Goal: Task Accomplishment & Management: Manage account settings

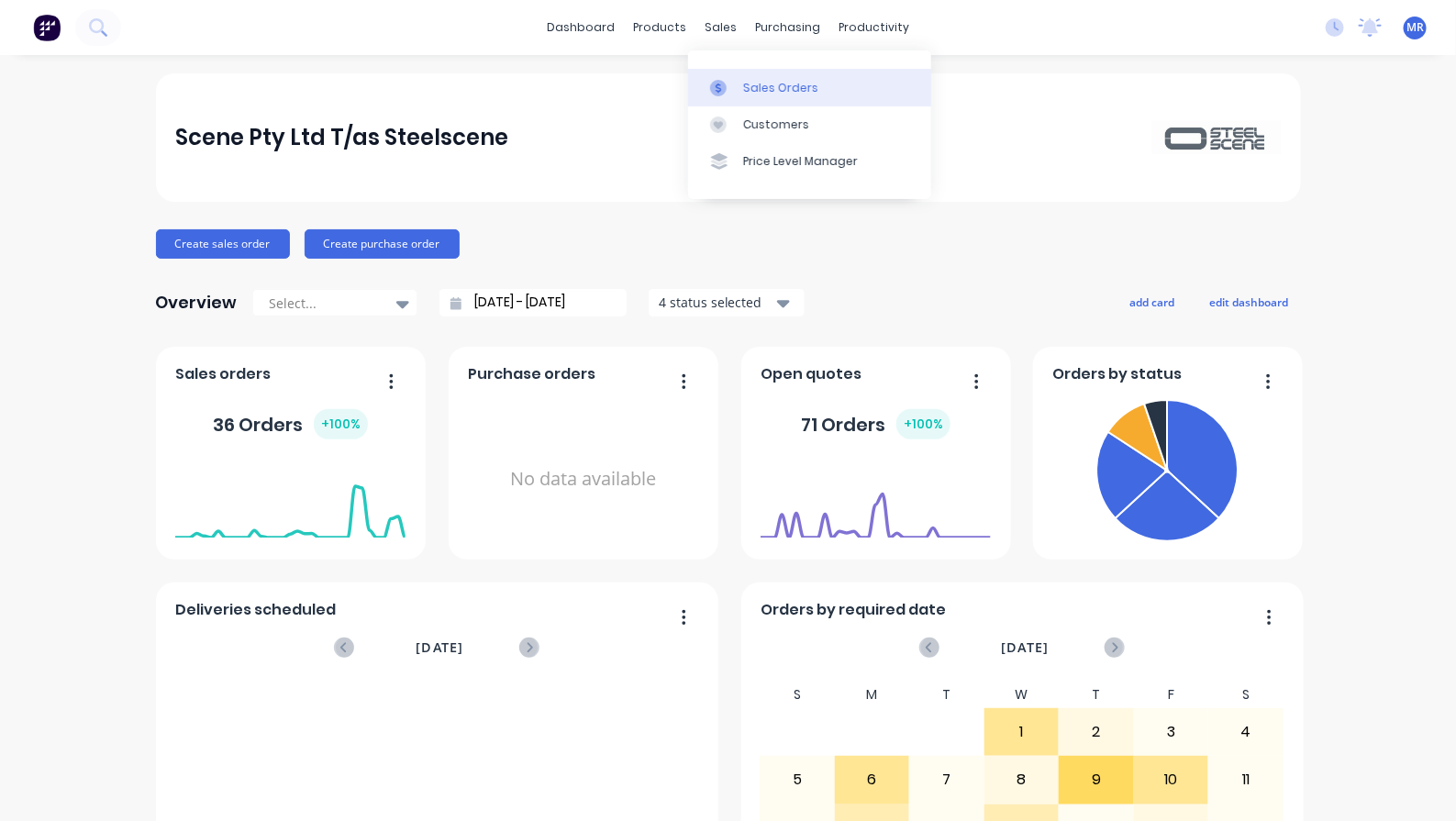
click at [767, 83] on div "Sales Orders" at bounding box center [780, 88] width 75 height 17
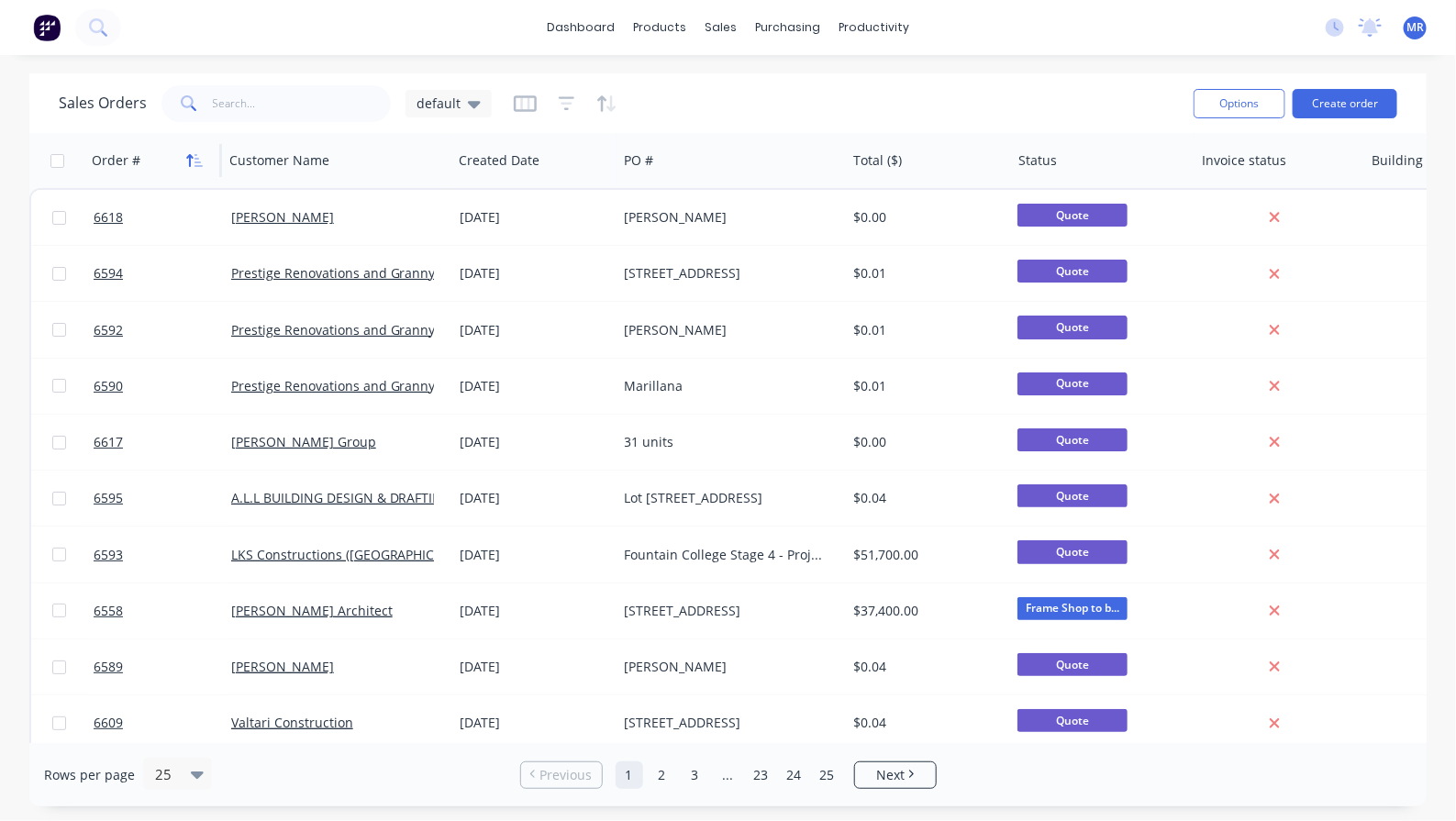
click at [195, 154] on icon "button" at bounding box center [199, 160] width 8 height 13
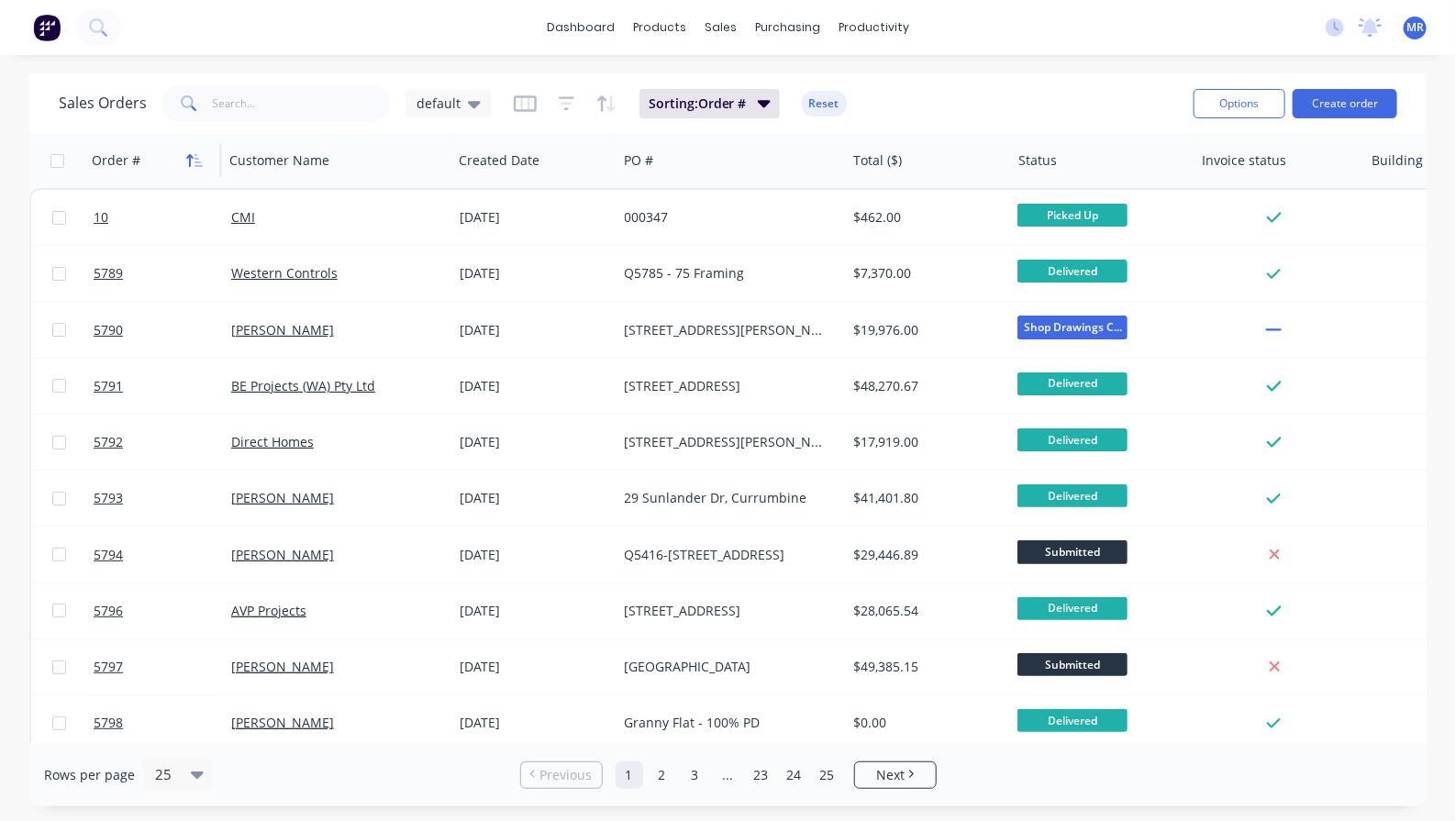
click at [198, 158] on icon "button" at bounding box center [199, 160] width 8 height 13
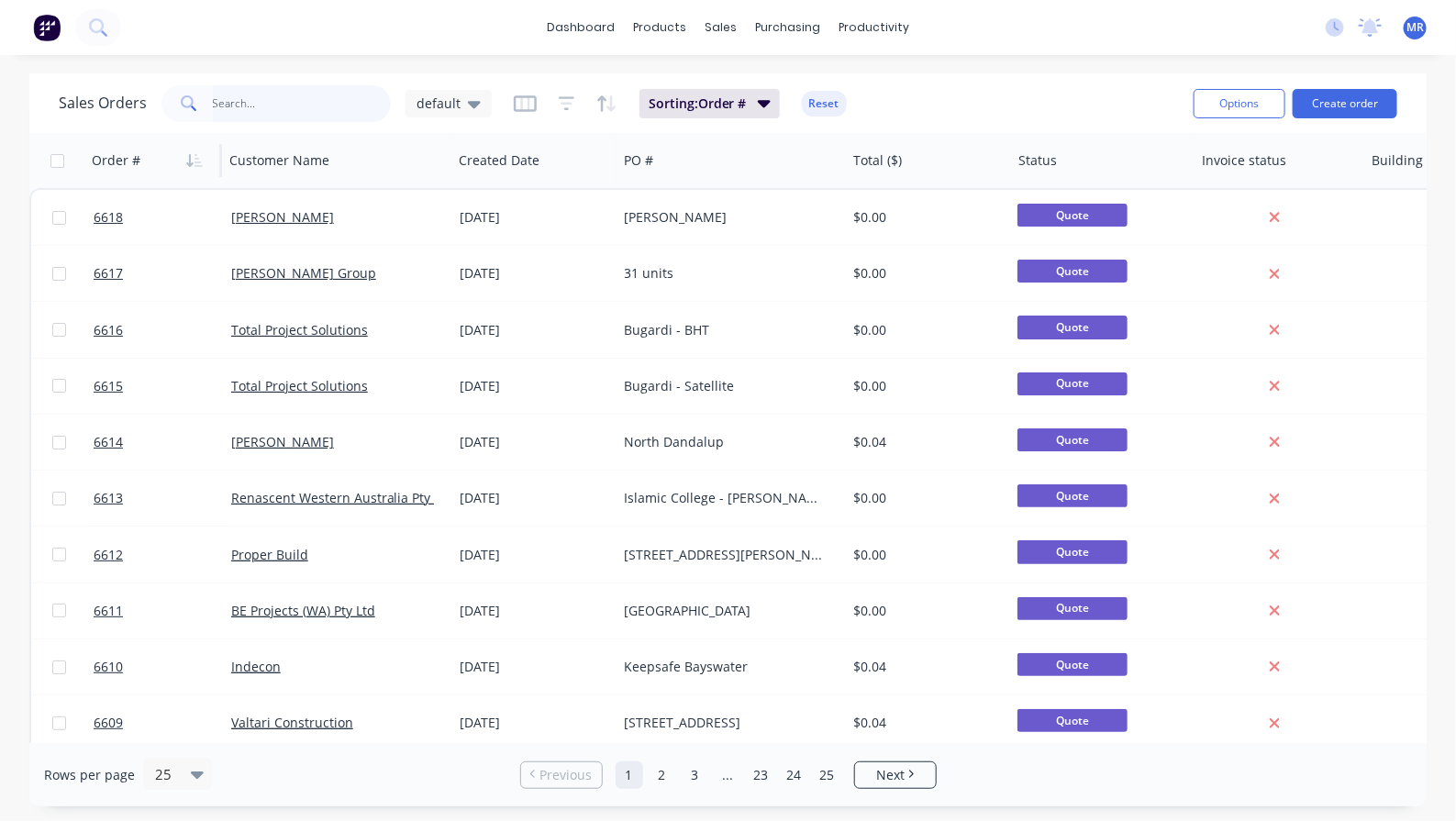
click at [292, 106] on input "text" at bounding box center [302, 103] width 179 height 37
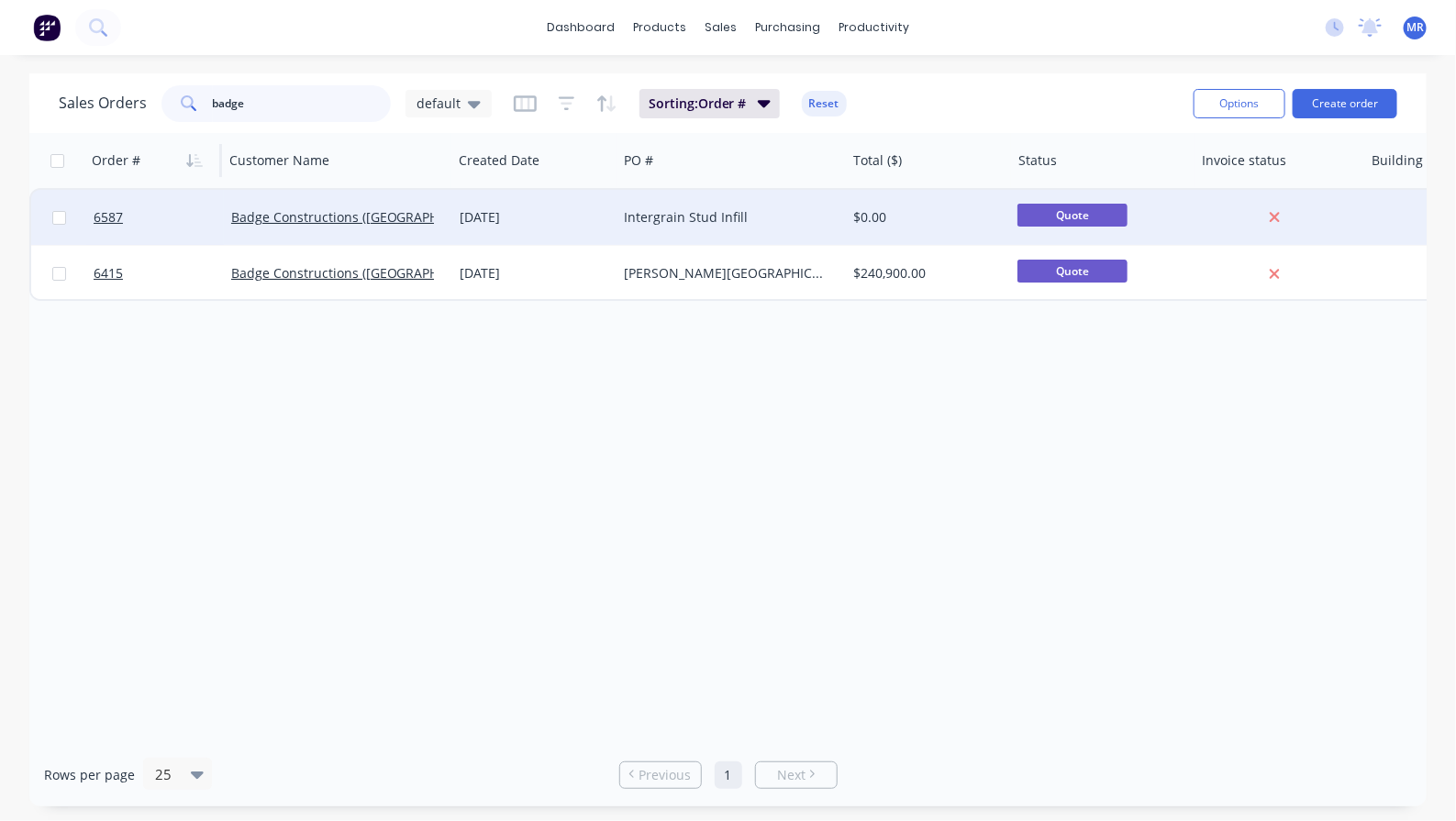
type input "badge"
click at [653, 211] on div "Intergrain Stud Infill" at bounding box center [727, 217] width 204 height 18
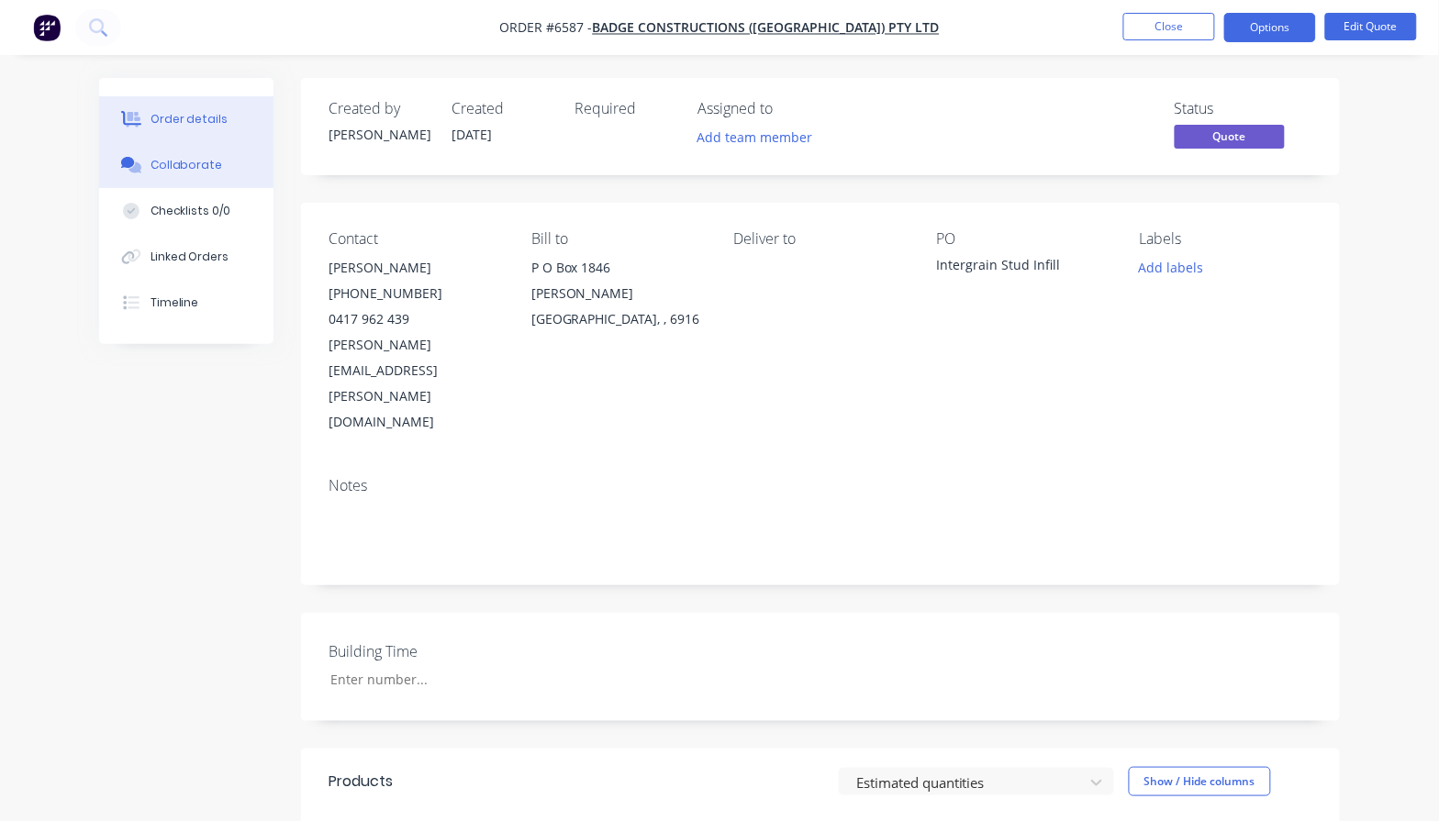
click at [182, 176] on button "Collaborate" at bounding box center [186, 165] width 174 height 46
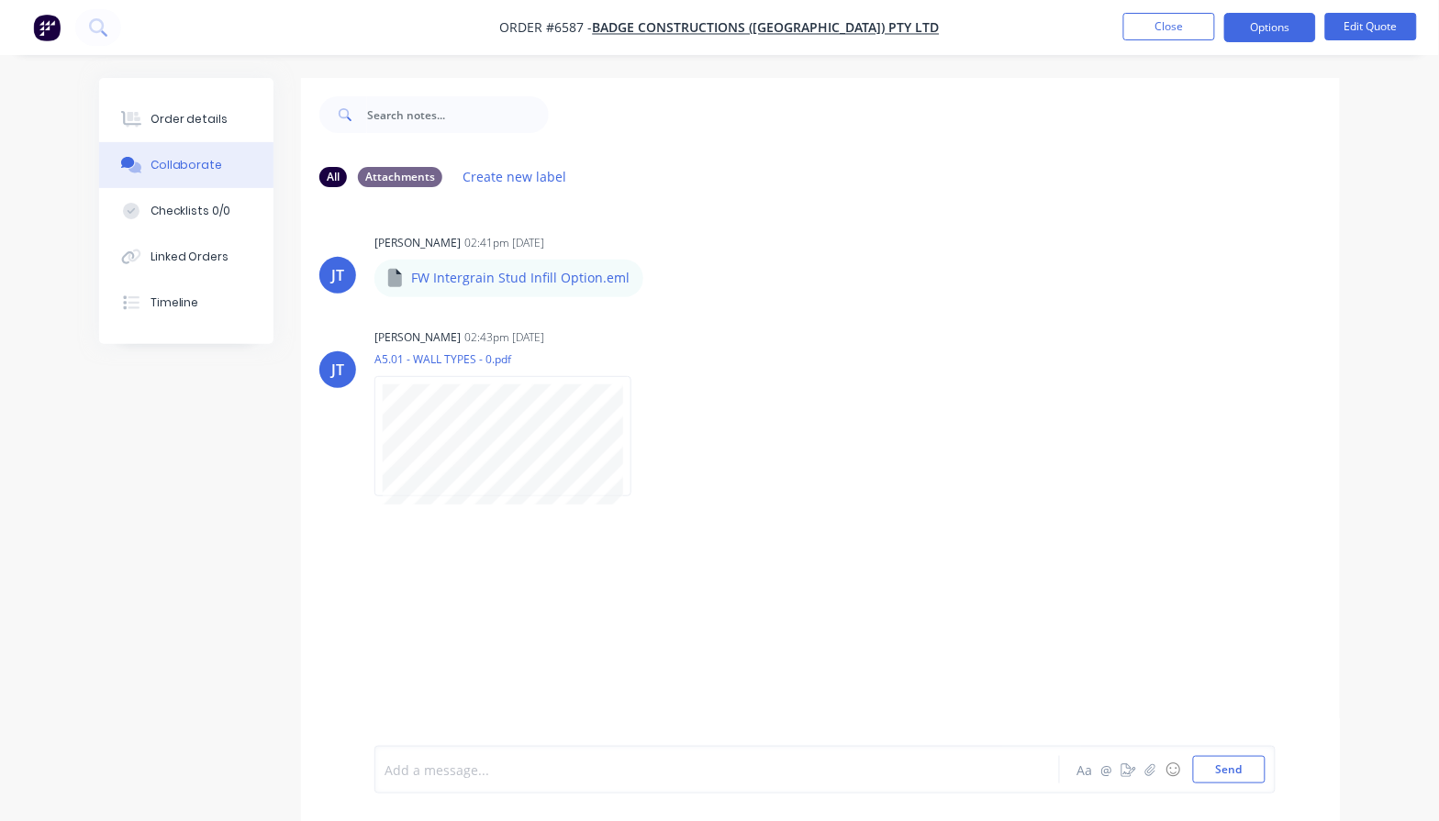
click at [460, 775] on div at bounding box center [715, 770] width 660 height 19
click at [457, 771] on div at bounding box center [715, 770] width 660 height 19
click at [512, 778] on div at bounding box center [715, 770] width 660 height 19
click at [532, 761] on div "20.5 psm 89/0.75" at bounding box center [715, 770] width 660 height 19
click at [702, 538] on div "[PERSON_NAME] 02:41pm [DATE] FW Intergrain Stud Infill Option.eml FW Intergrain…" at bounding box center [820, 474] width 1039 height 544
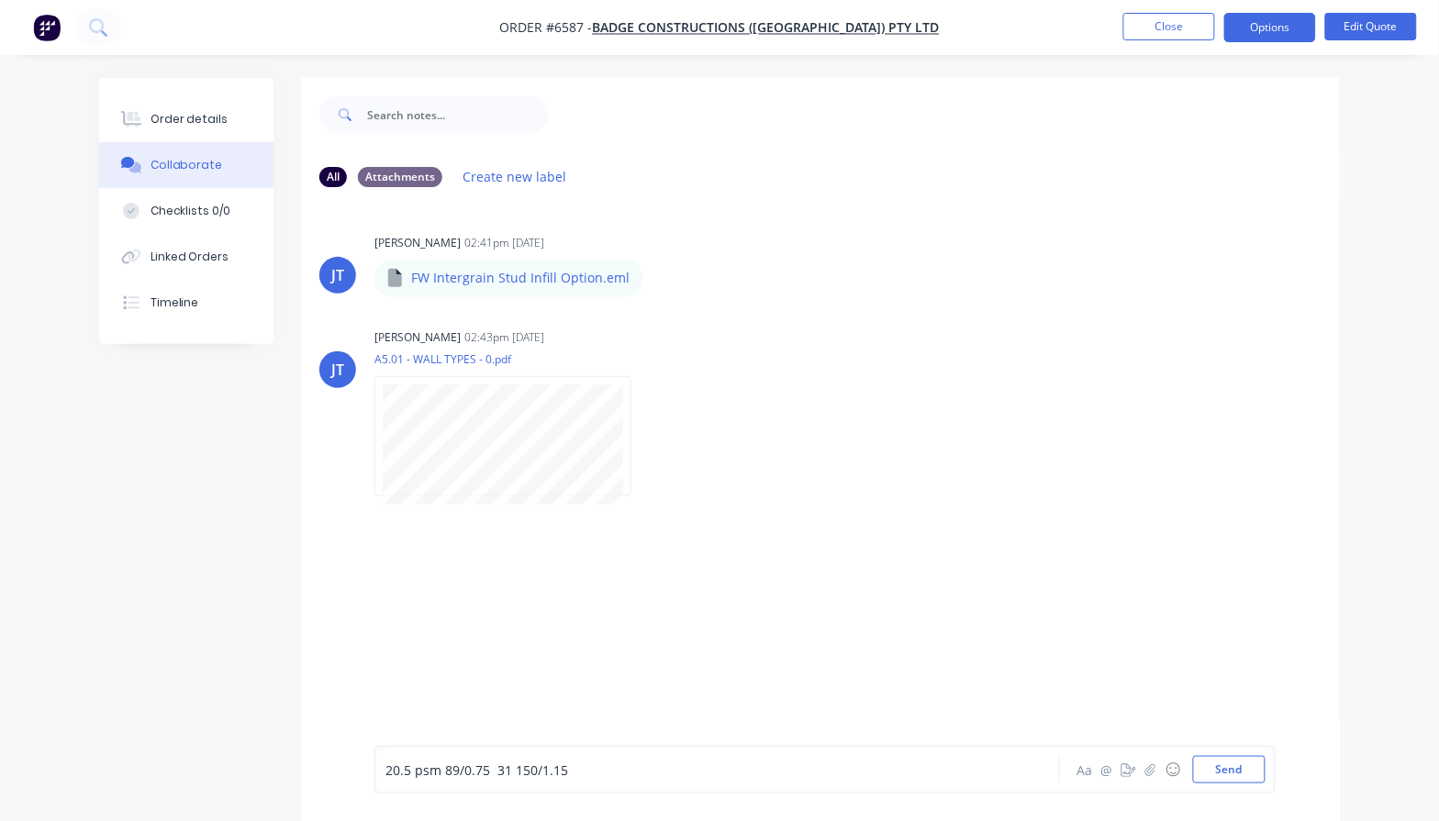
click at [510, 773] on span "20.5 psm 89/0.75 31 150/1.15" at bounding box center [476, 770] width 183 height 17
click at [383, 774] on div "20.5 psm 89/0.75 31 psm 150/1.15 Aa @ ☺ Send" at bounding box center [824, 770] width 901 height 48
click at [388, 773] on span "20.5 psm 89/0.75 31 psm 150/1.15" at bounding box center [491, 770] width 213 height 17
click at [503, 769] on span "$20.5 psm 89/0.75 31 psm 150/1.15" at bounding box center [495, 770] width 220 height 17
click at [774, 595] on div "[PERSON_NAME] 02:41pm [DATE] FW Intergrain Stud Infill Option.eml FW Intergrain…" at bounding box center [820, 474] width 1039 height 544
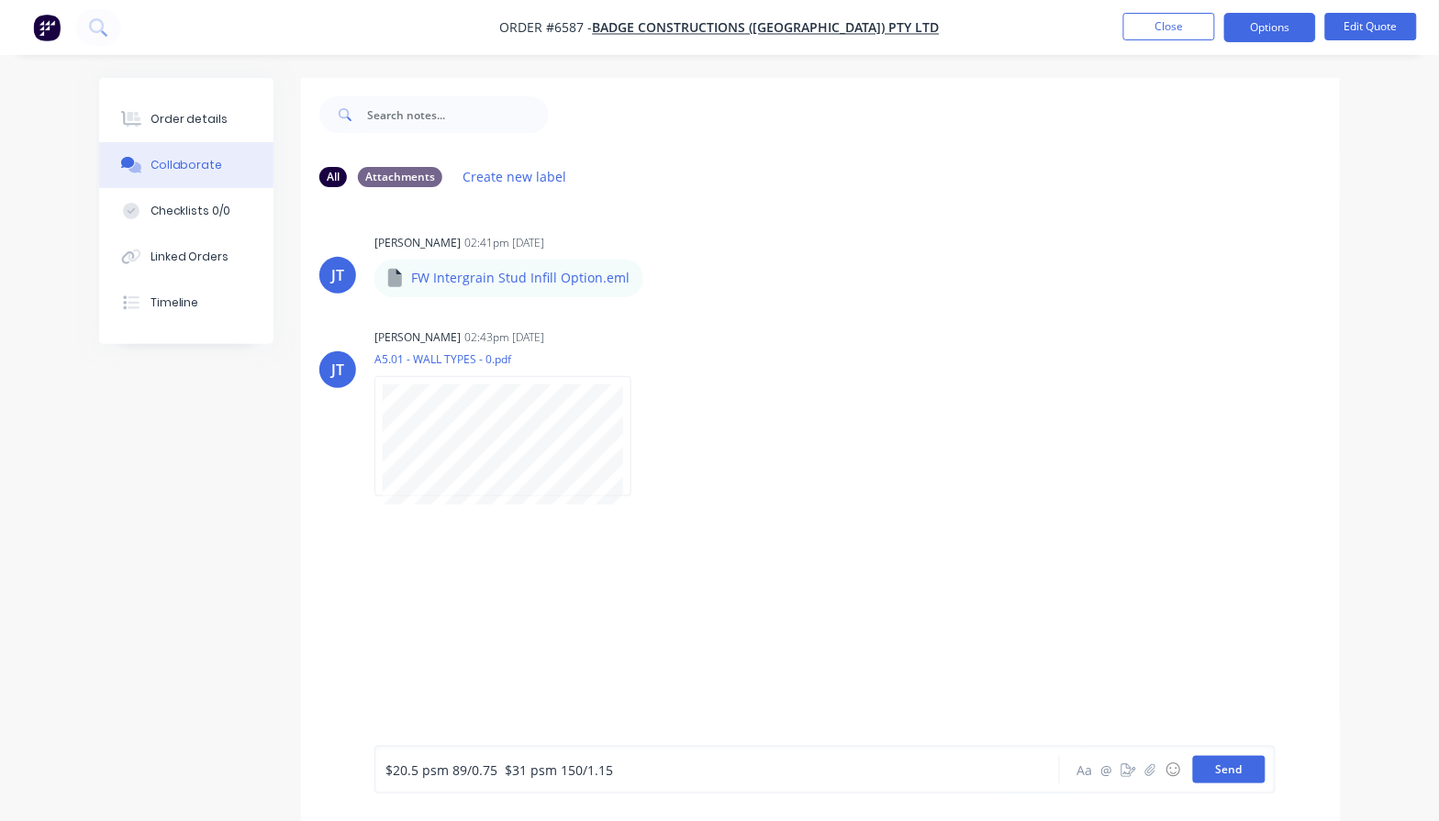
click at [1212, 771] on button "Send" at bounding box center [1229, 770] width 72 height 28
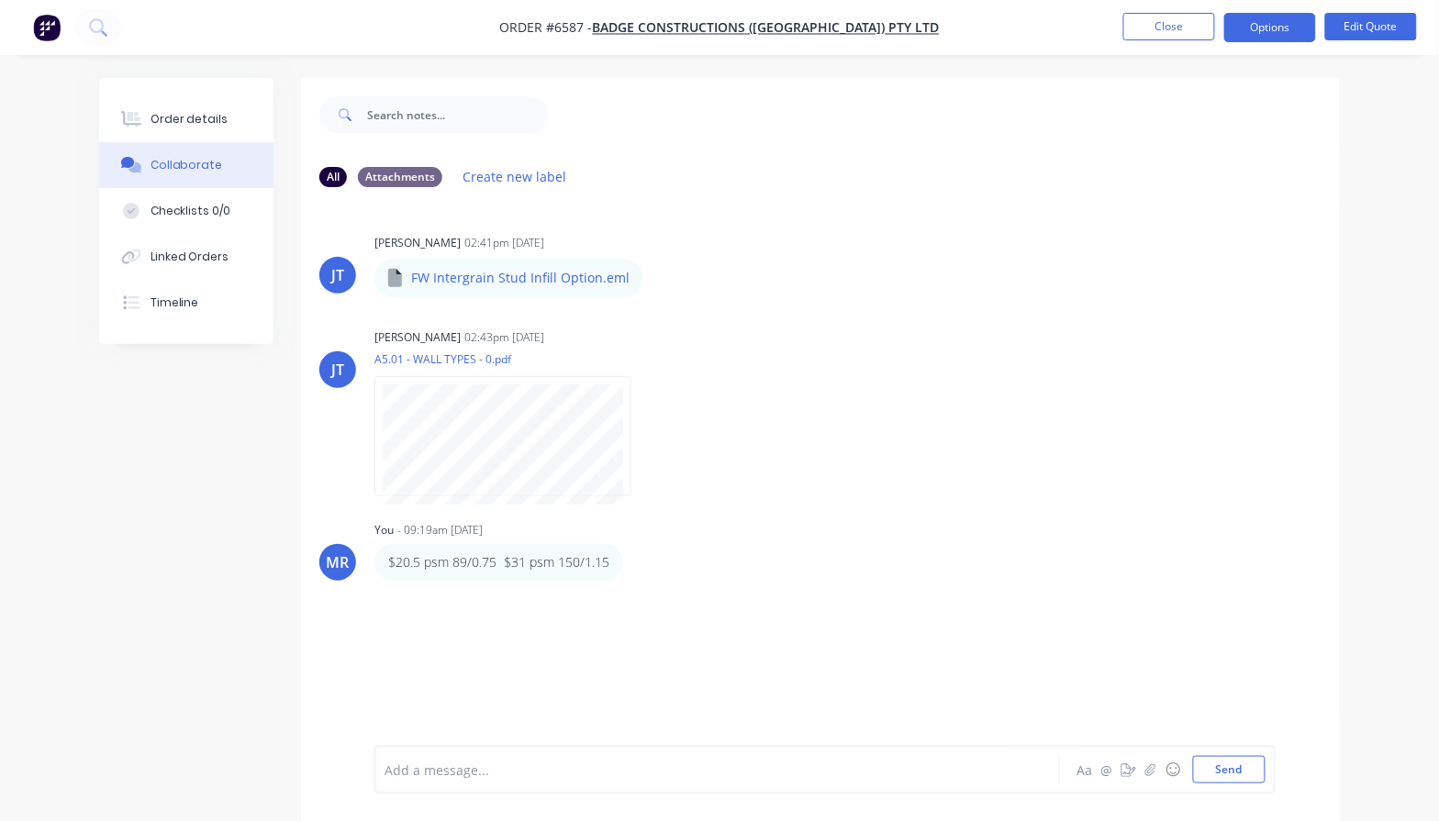
click at [978, 595] on div "[PERSON_NAME] 02:41pm [DATE] FW Intergrain Stud Infill Option.eml FW Intergrain…" at bounding box center [820, 474] width 1039 height 544
click at [1358, 11] on nav "Order #6587 - Badge Constructions ([GEOGRAPHIC_DATA]) Pty Ltd Close Options Edi…" at bounding box center [719, 27] width 1439 height 55
click at [1349, 23] on button "Edit Quote" at bounding box center [1371, 27] width 92 height 28
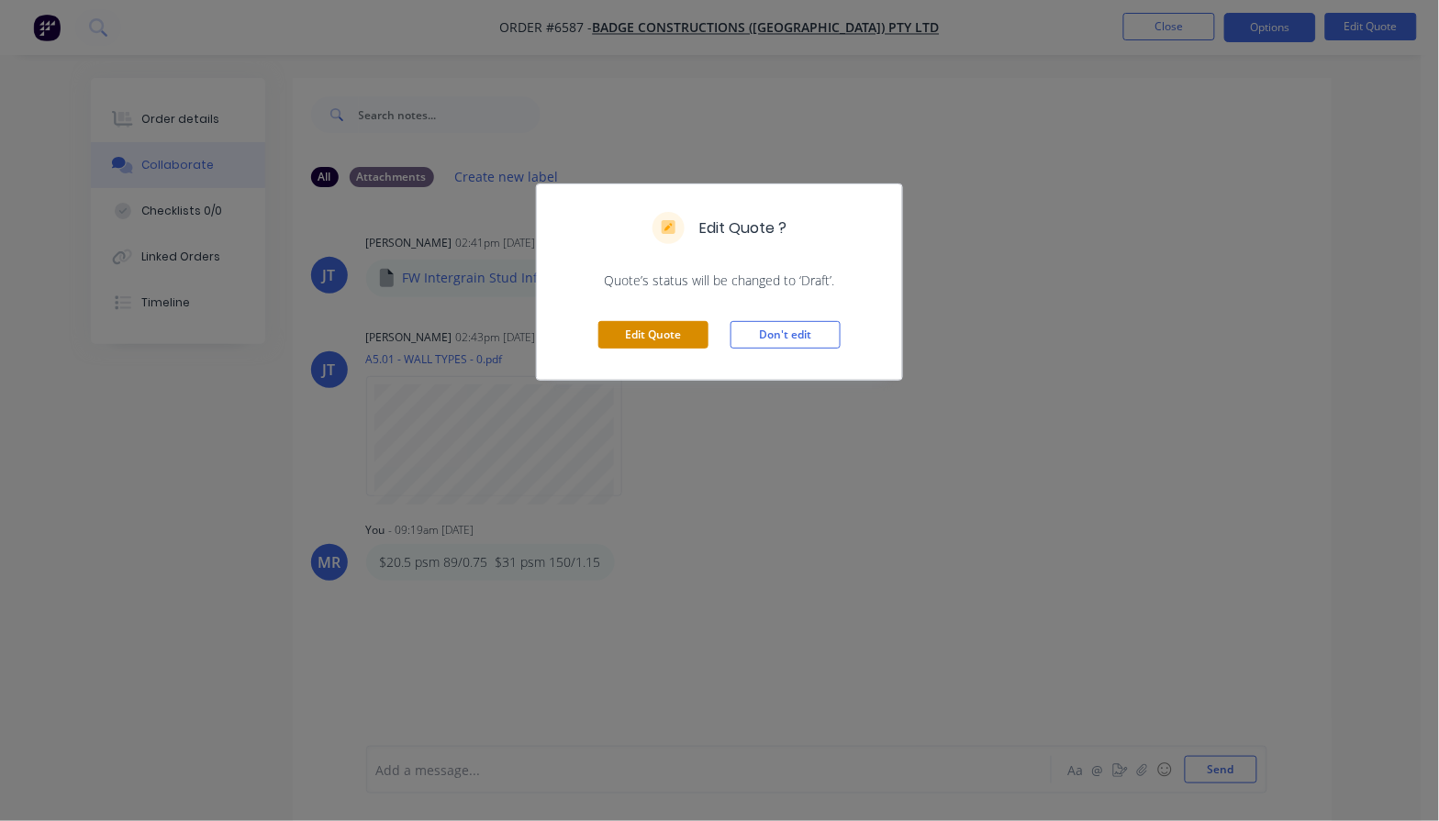
click at [672, 337] on button "Edit Quote" at bounding box center [653, 335] width 110 height 28
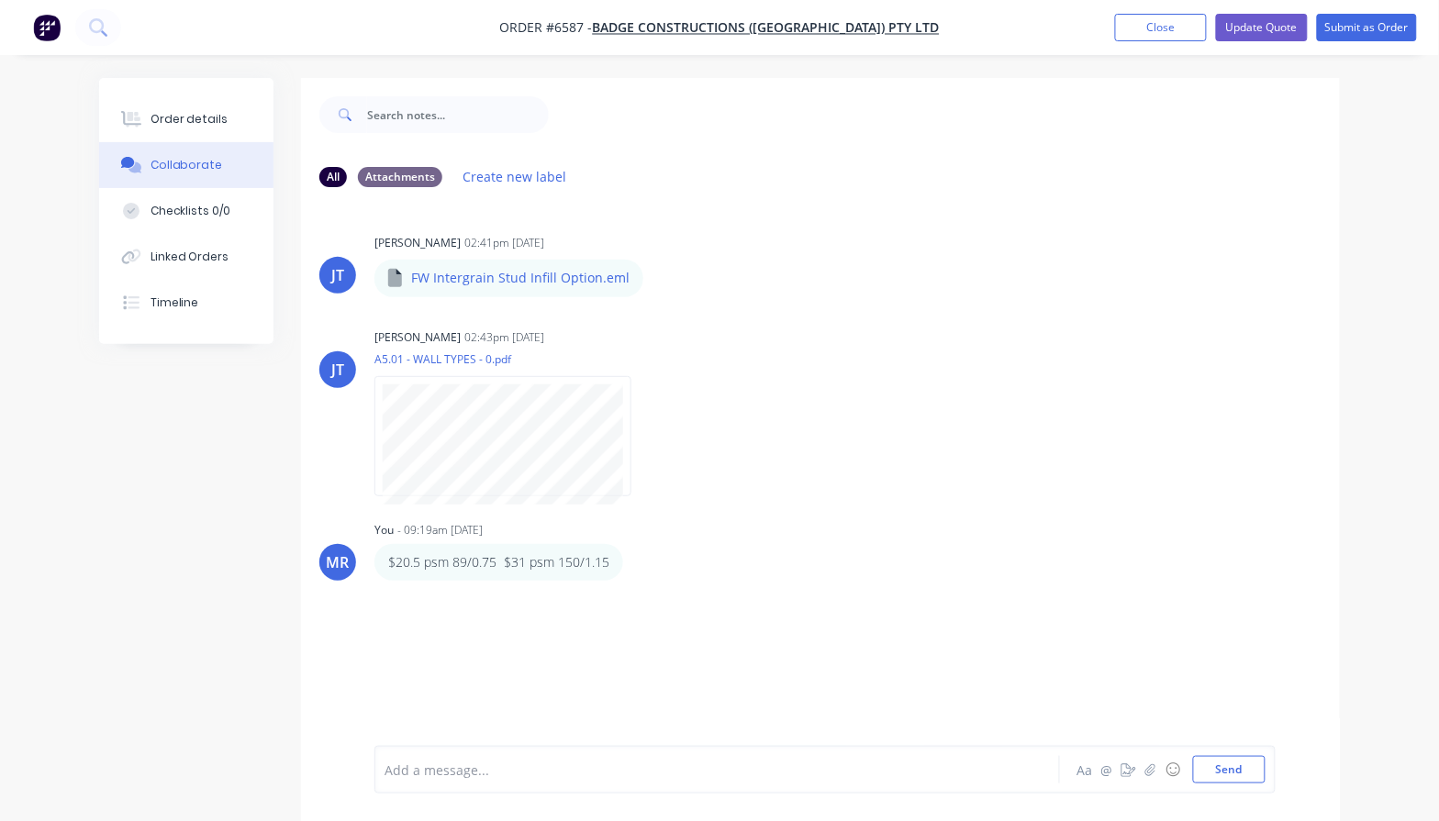
click at [1140, 10] on nav "Order #6587 - Badge Constructions ([GEOGRAPHIC_DATA]) Pty Ltd Add product Close…" at bounding box center [719, 27] width 1439 height 55
click at [1148, 33] on button "Close" at bounding box center [1161, 28] width 92 height 28
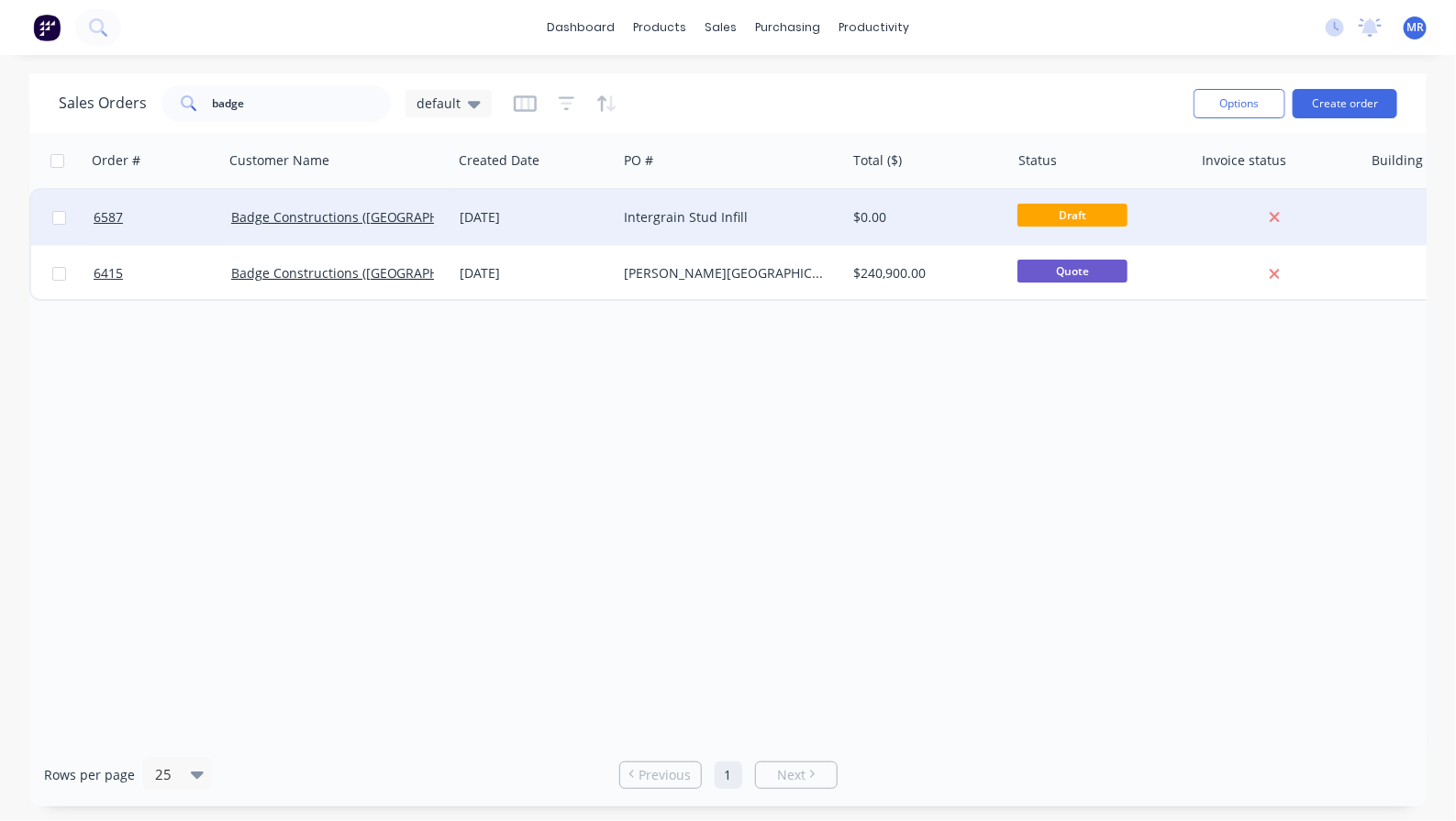
click at [812, 216] on div "Intergrain Stud Infill" at bounding box center [727, 217] width 204 height 18
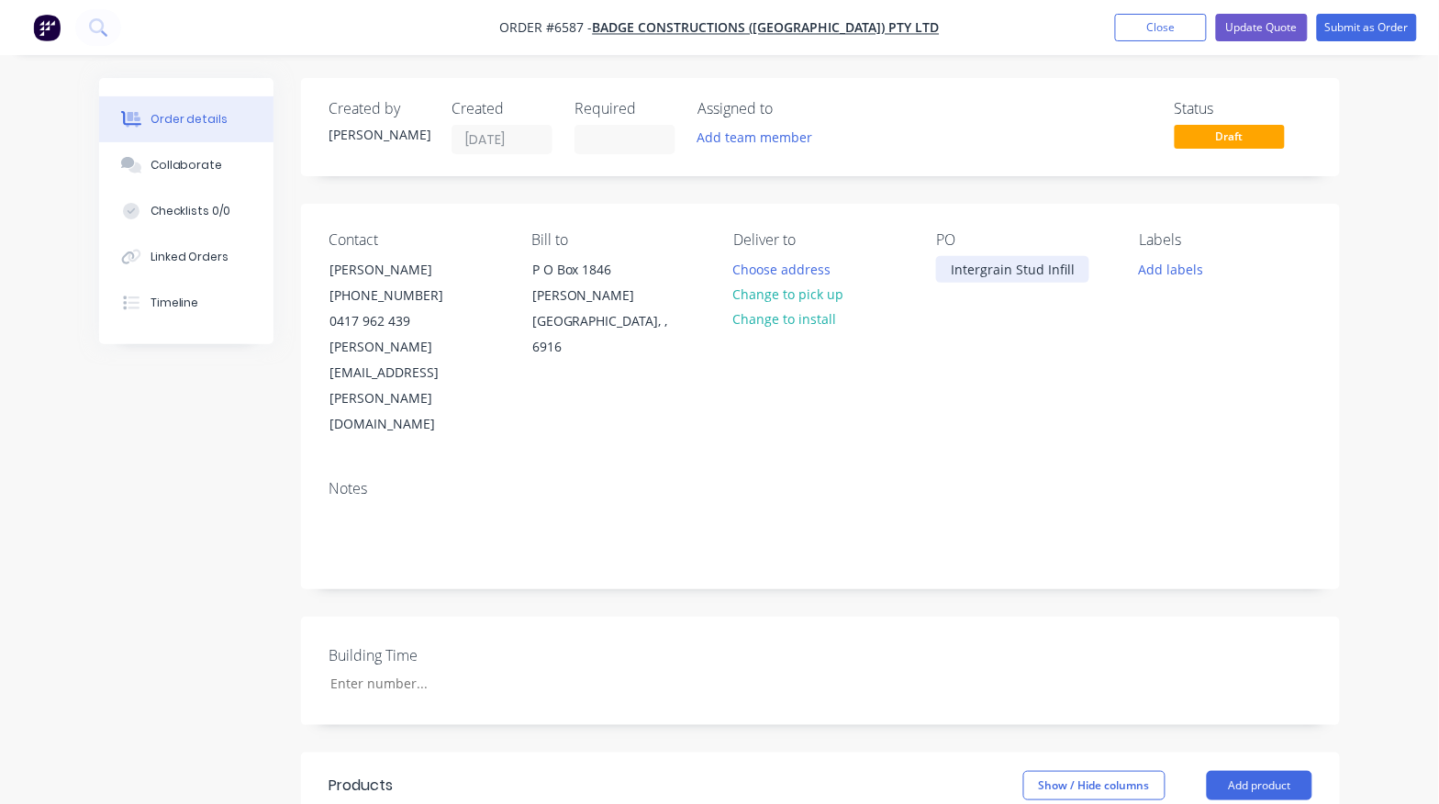
click at [1002, 281] on div "Intergrain Stud Infill" at bounding box center [1012, 269] width 153 height 27
drag, startPoint x: 1075, startPoint y: 267, endPoint x: 1106, endPoint y: 286, distance: 35.9
click at [1076, 268] on div "Intergrain Stud Infill" at bounding box center [1012, 269] width 153 height 27
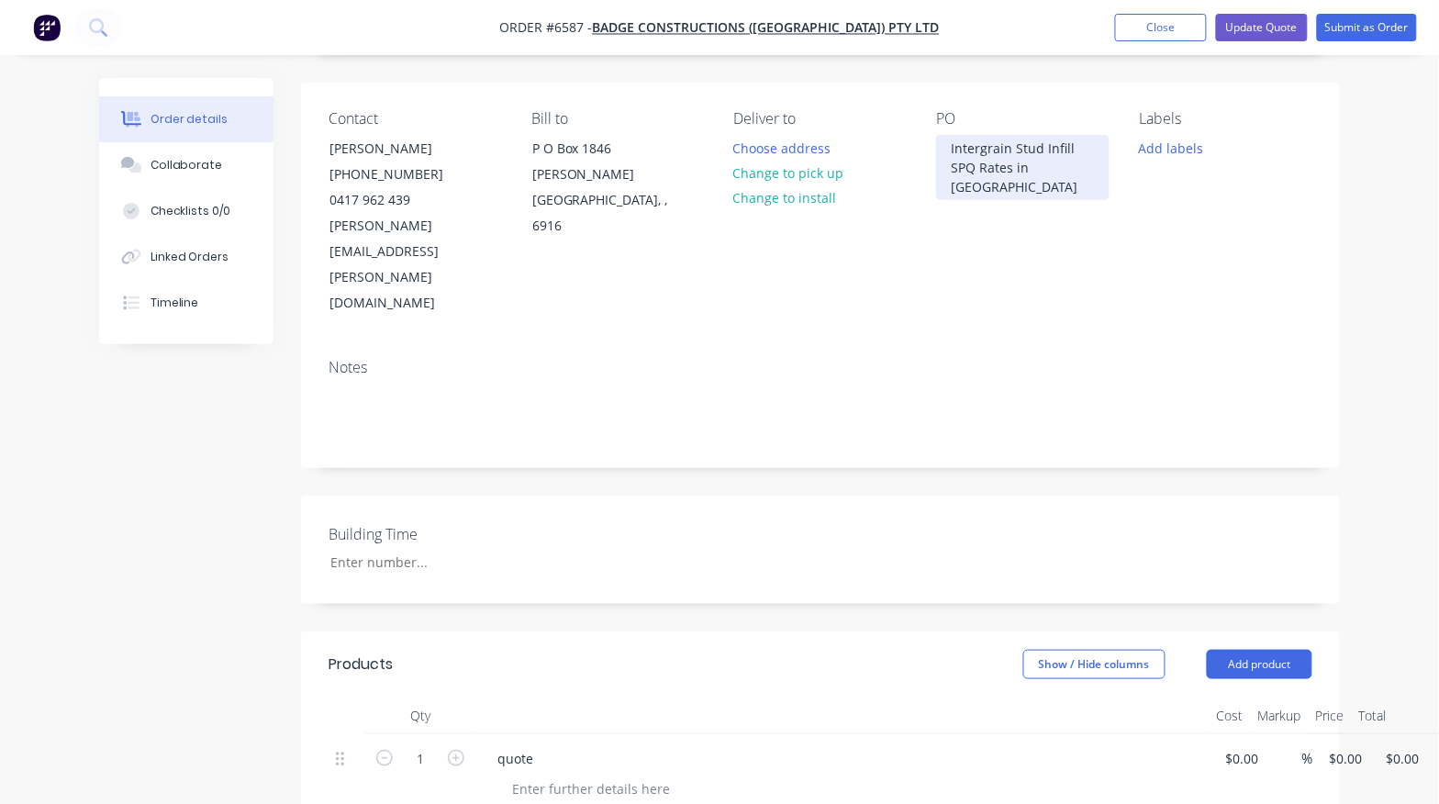
scroll to position [344, 0]
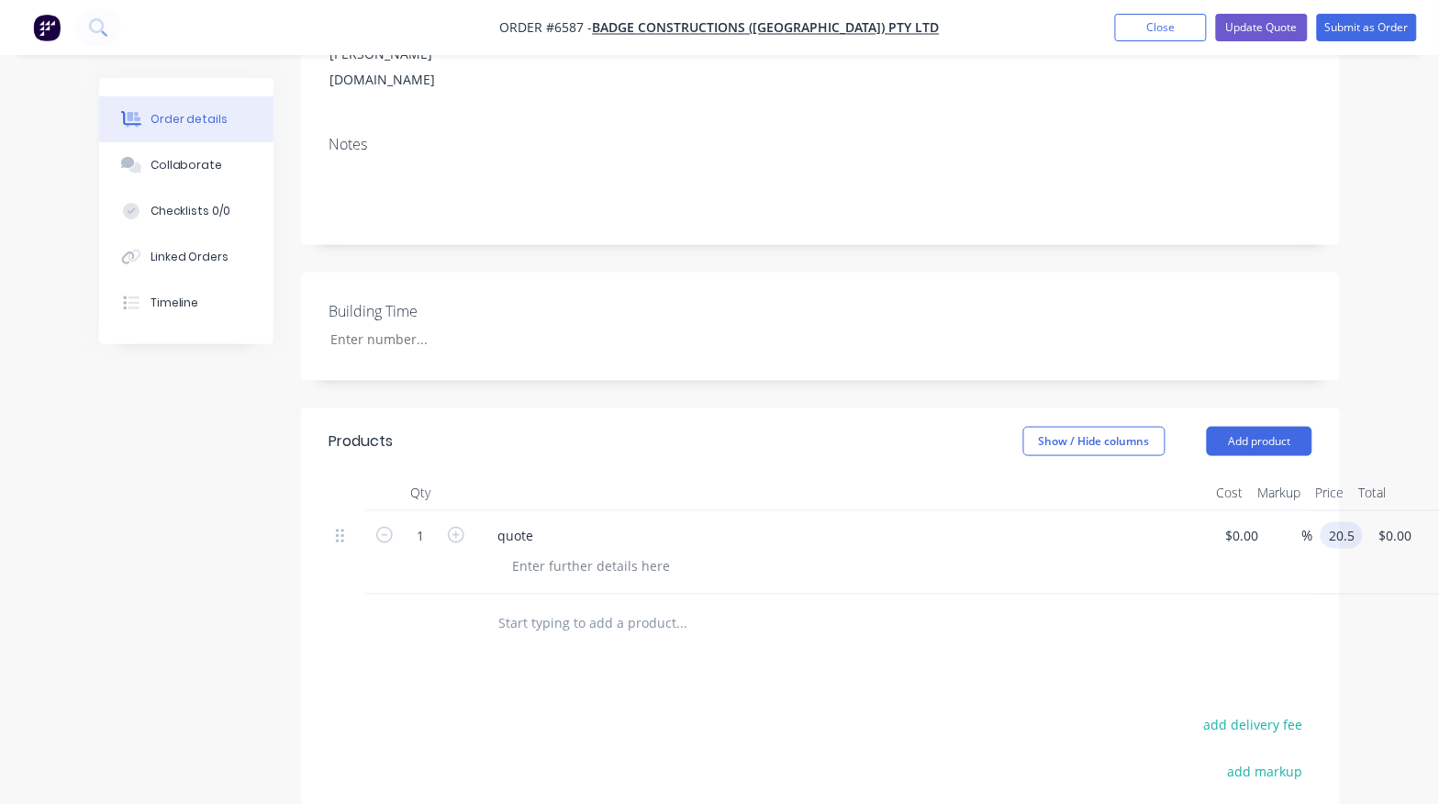
type input "$20.50"
click at [1062, 595] on div at bounding box center [805, 625] width 661 height 60
click at [1275, 427] on button "Add product" at bounding box center [1260, 441] width 106 height 29
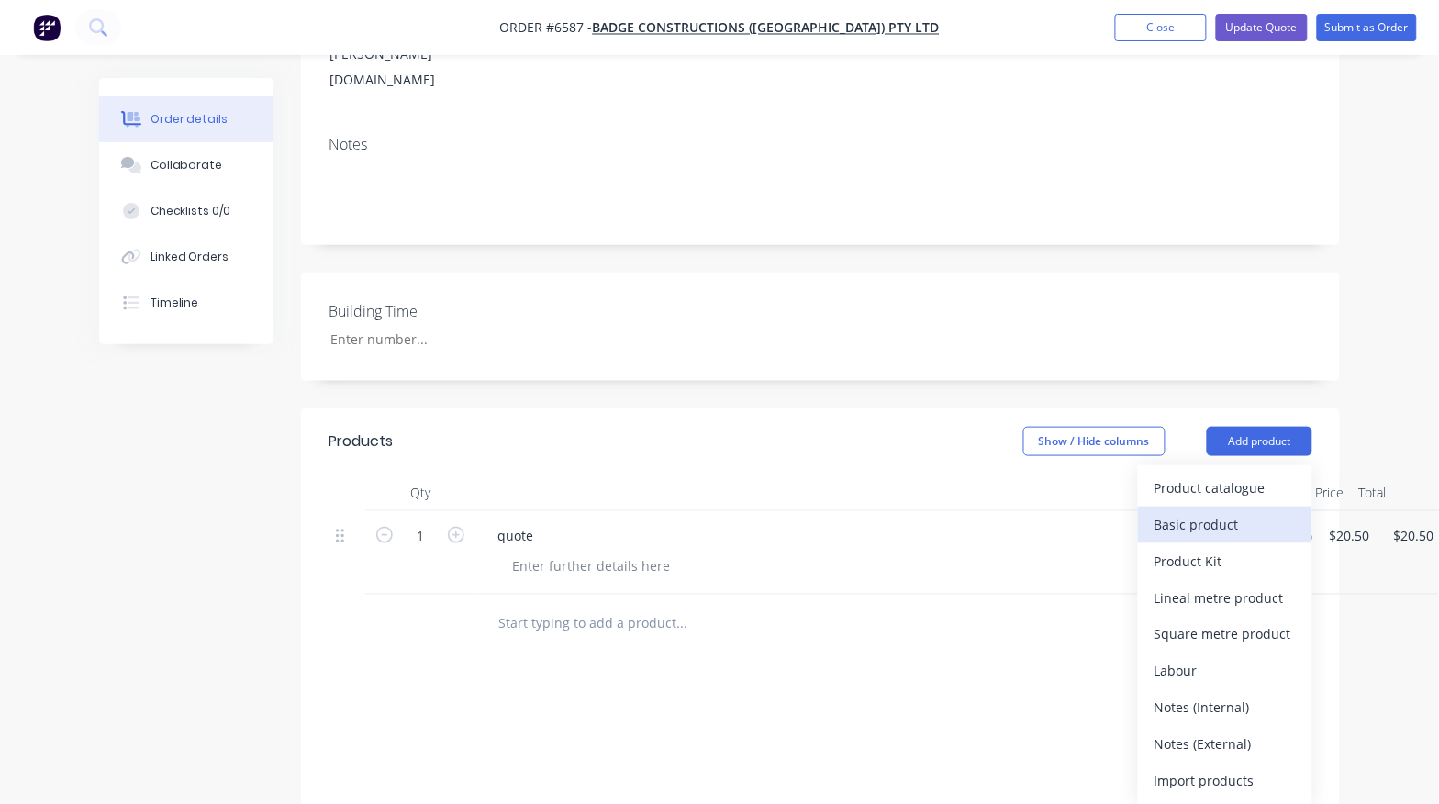
click at [1221, 511] on div "Basic product" at bounding box center [1224, 524] width 141 height 27
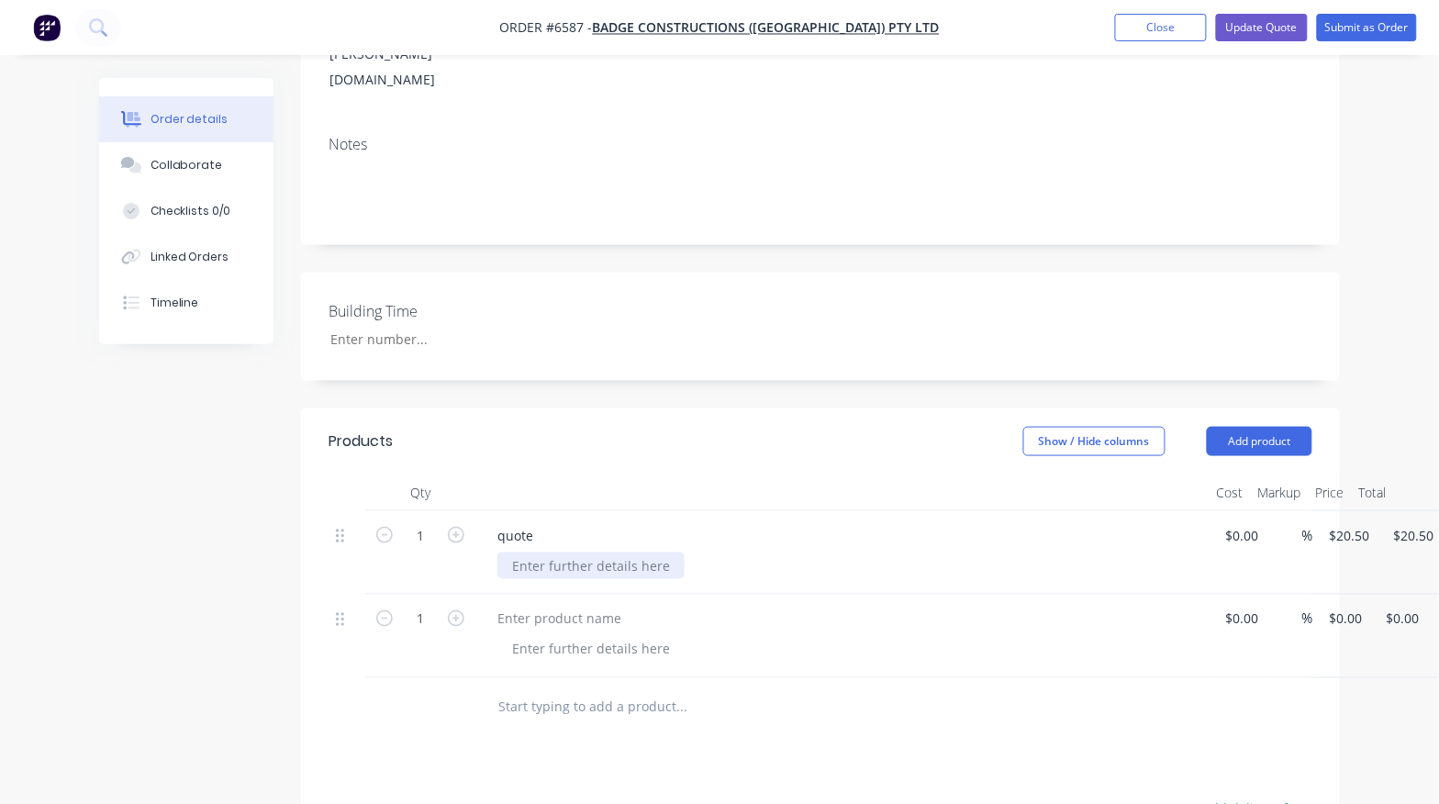
click at [562, 552] on div at bounding box center [590, 565] width 187 height 27
click at [1407, 606] on input "0.00" at bounding box center [1406, 619] width 42 height 27
type input "31"
type input "$31.00"
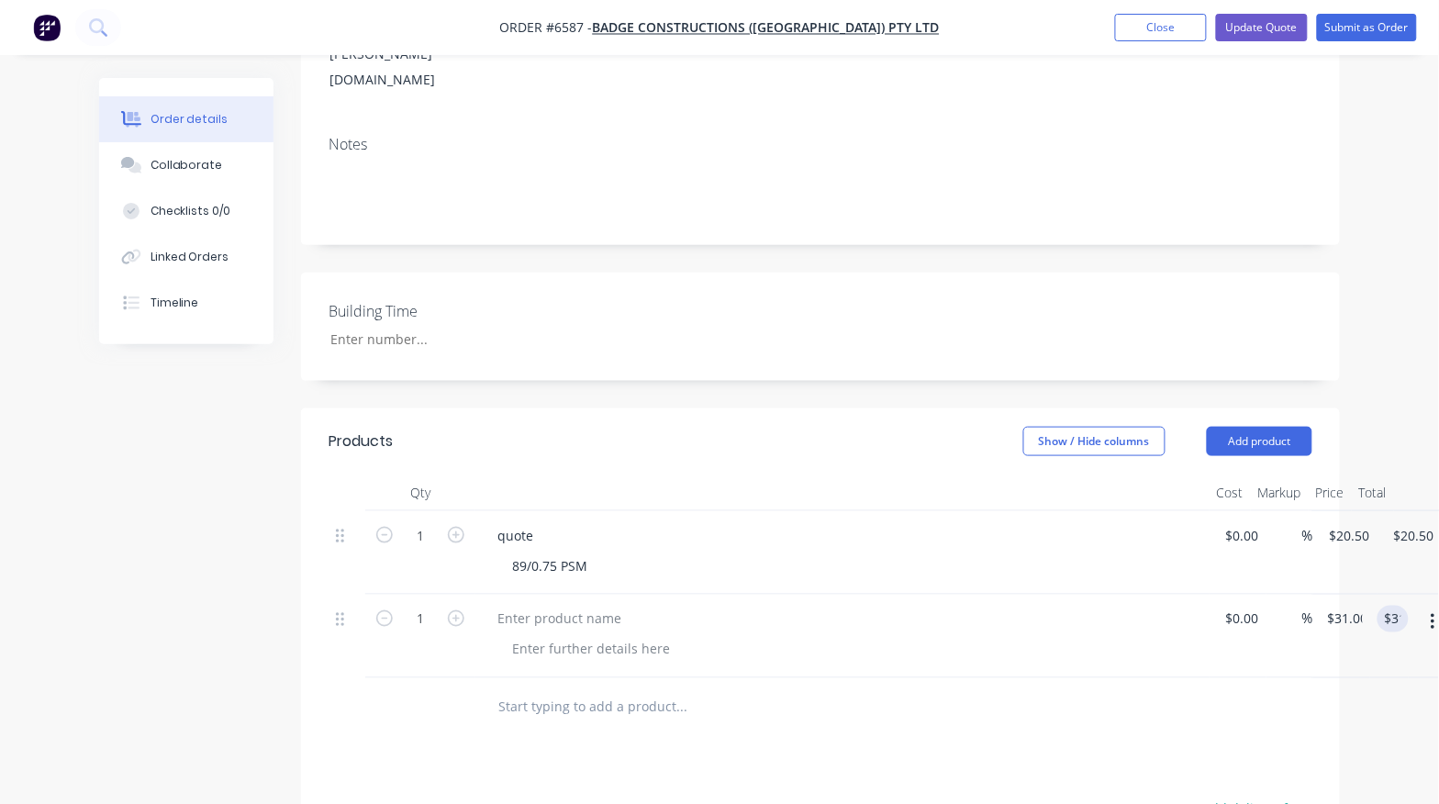
click at [1186, 678] on div at bounding box center [820, 708] width 984 height 60
click at [611, 595] on div at bounding box center [842, 636] width 734 height 83
click at [533, 636] on div at bounding box center [590, 649] width 187 height 27
click at [561, 702] on div "Products Show / Hide columns Add product Qty Cost Markup Price Total 1 quote 89…" at bounding box center [820, 793] width 1039 height 770
click at [1269, 25] on button "Update Quote" at bounding box center [1262, 28] width 92 height 28
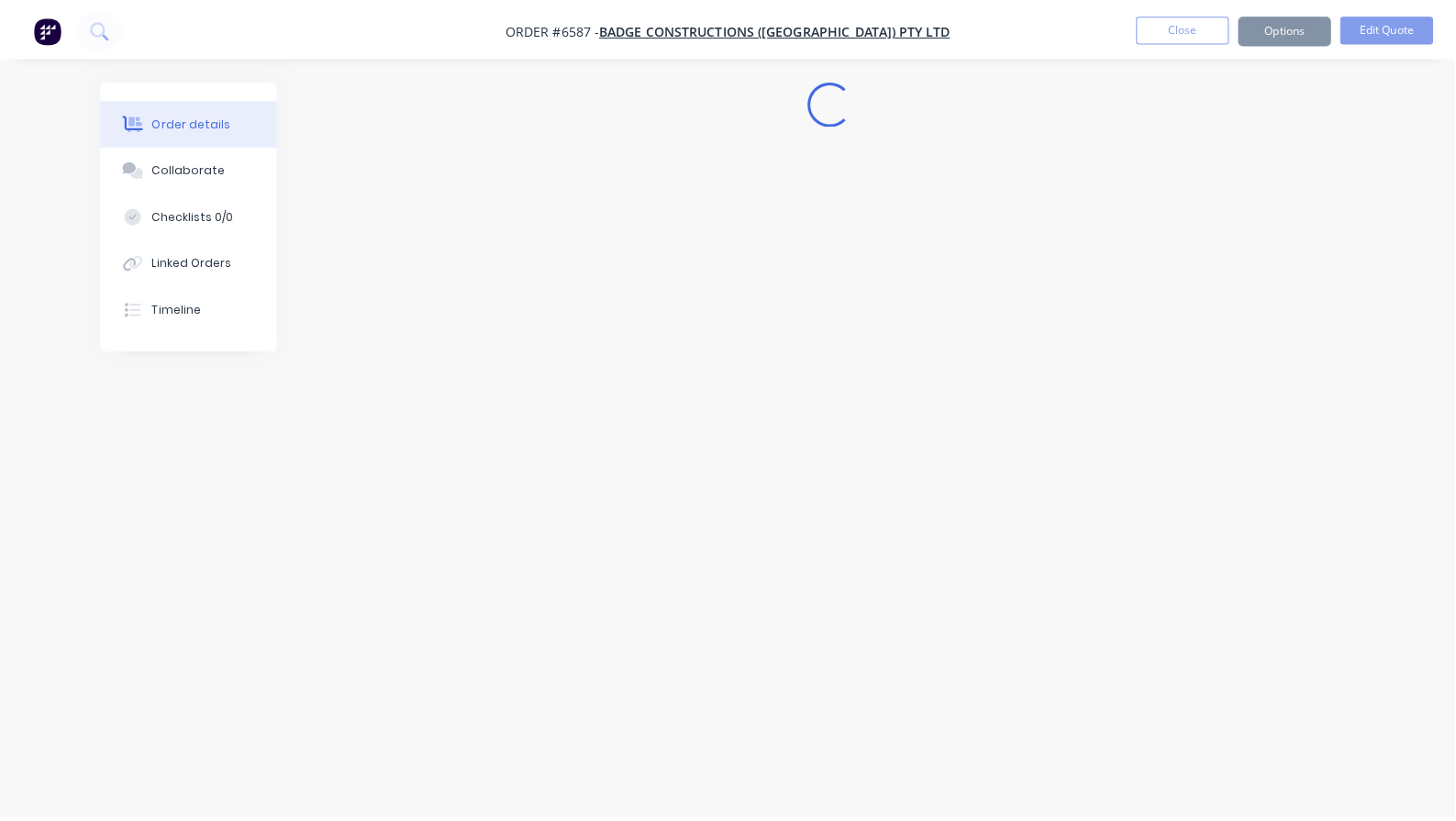
scroll to position [0, 0]
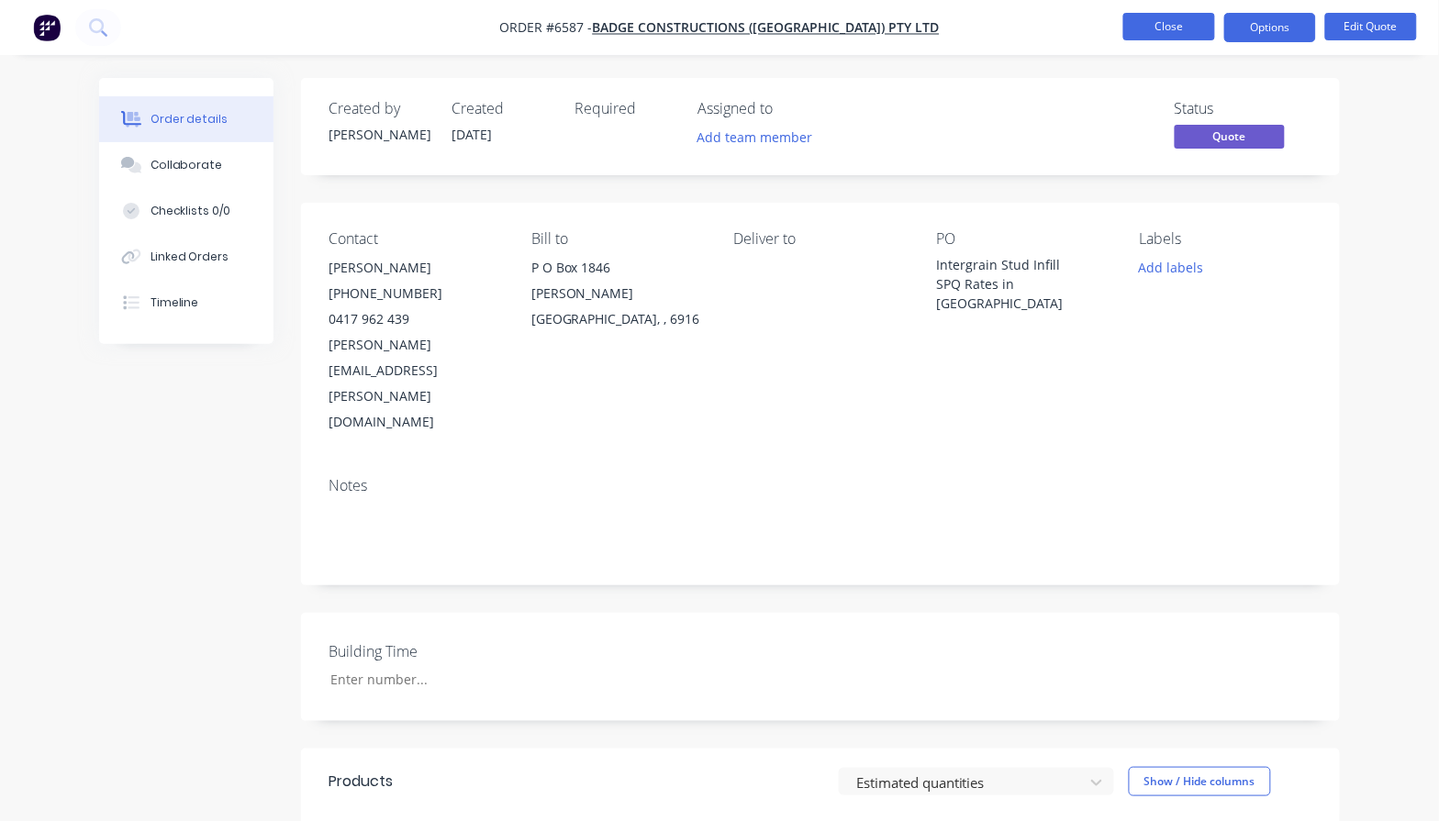
click at [1152, 29] on button "Close" at bounding box center [1169, 27] width 92 height 28
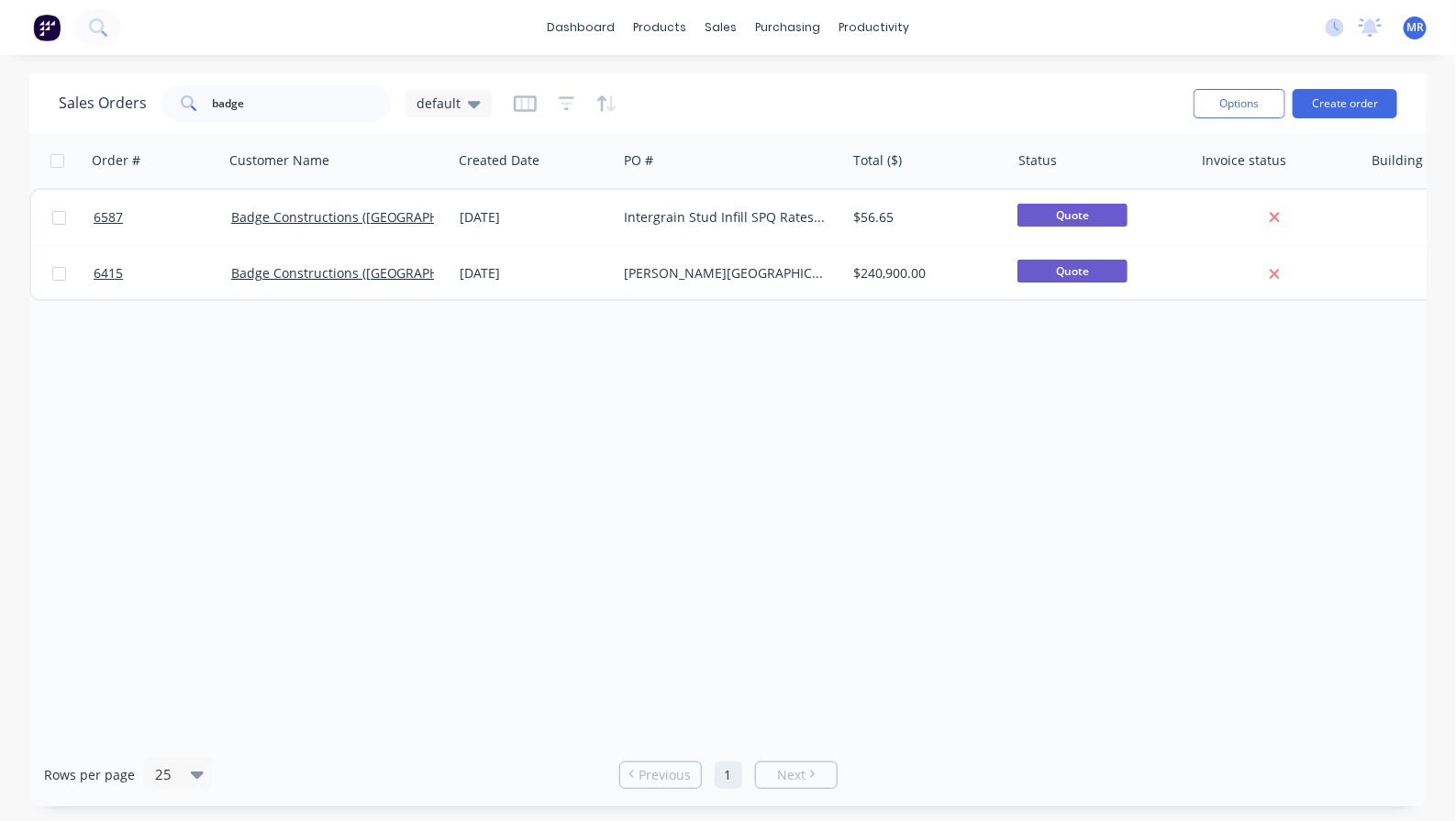
click at [553, 488] on div "Order # Customer Name Created Date PO # Total ($) Status Invoice status Buildin…" at bounding box center [727, 438] width 1397 height 610
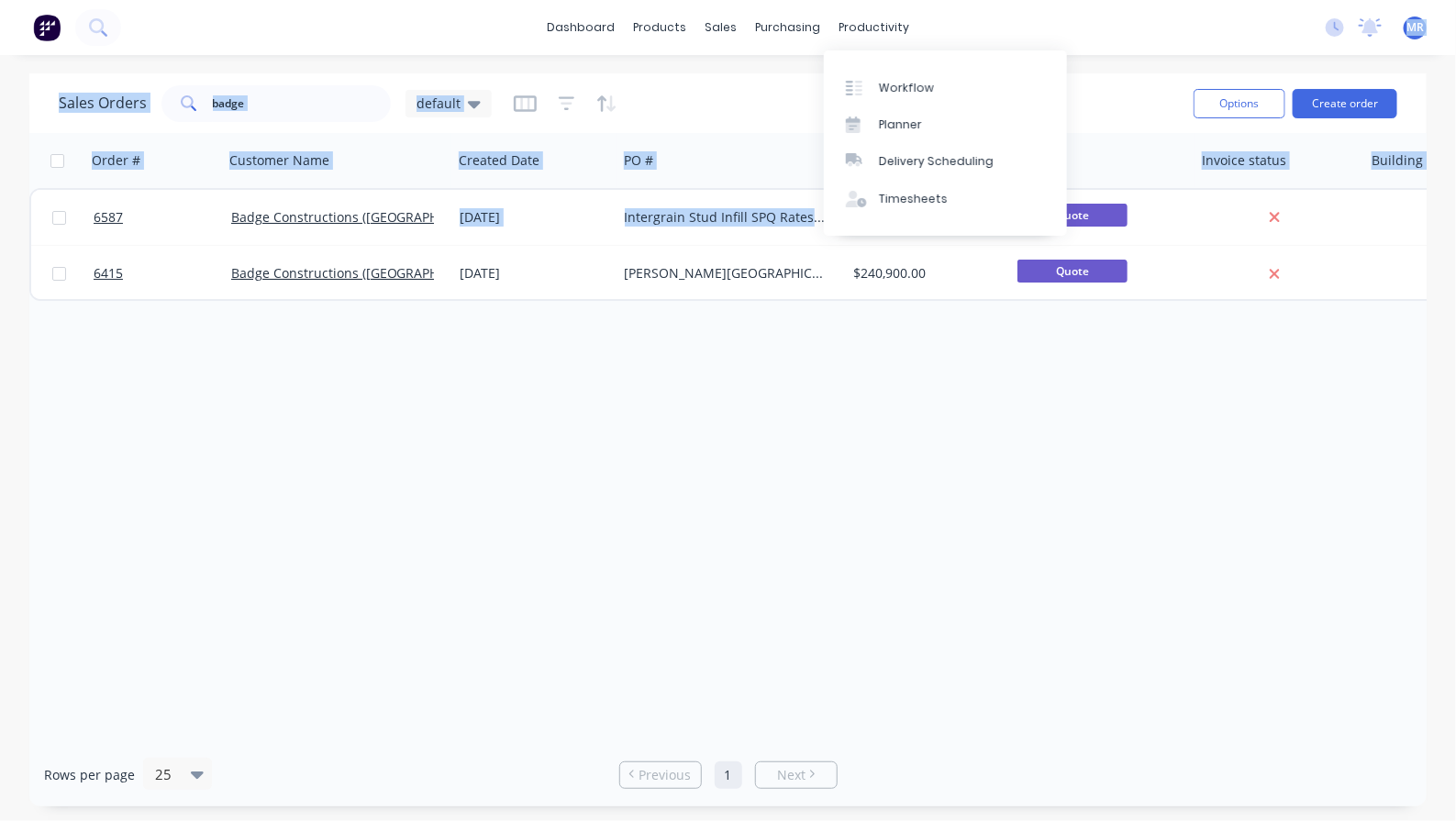
drag, startPoint x: 890, startPoint y: 168, endPoint x: 897, endPoint y: -46, distance: 213.9
click at [897, 0] on html "dashboard products sales purchasing productivity dashboard products Product Cat…" at bounding box center [728, 410] width 1456 height 821
click at [1130, 501] on div "Order # Customer Name Created Date PO # Total ($) Status Invoice status Buildin…" at bounding box center [727, 438] width 1397 height 610
